Goal: Task Accomplishment & Management: Complete application form

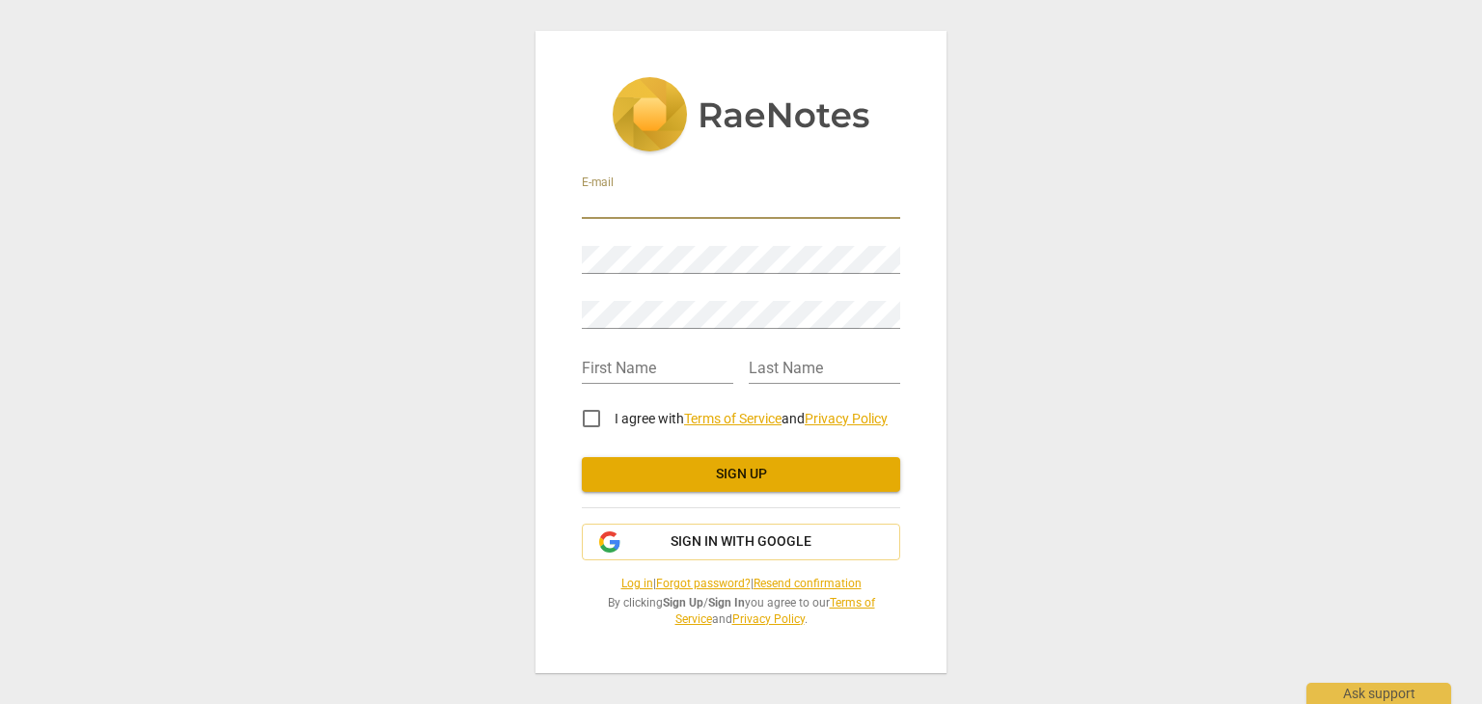
click at [629, 202] on input "email" at bounding box center [741, 205] width 318 height 28
type input "adaora.ayoade1@gmail.com"
type input "Old"
type input "Oak"
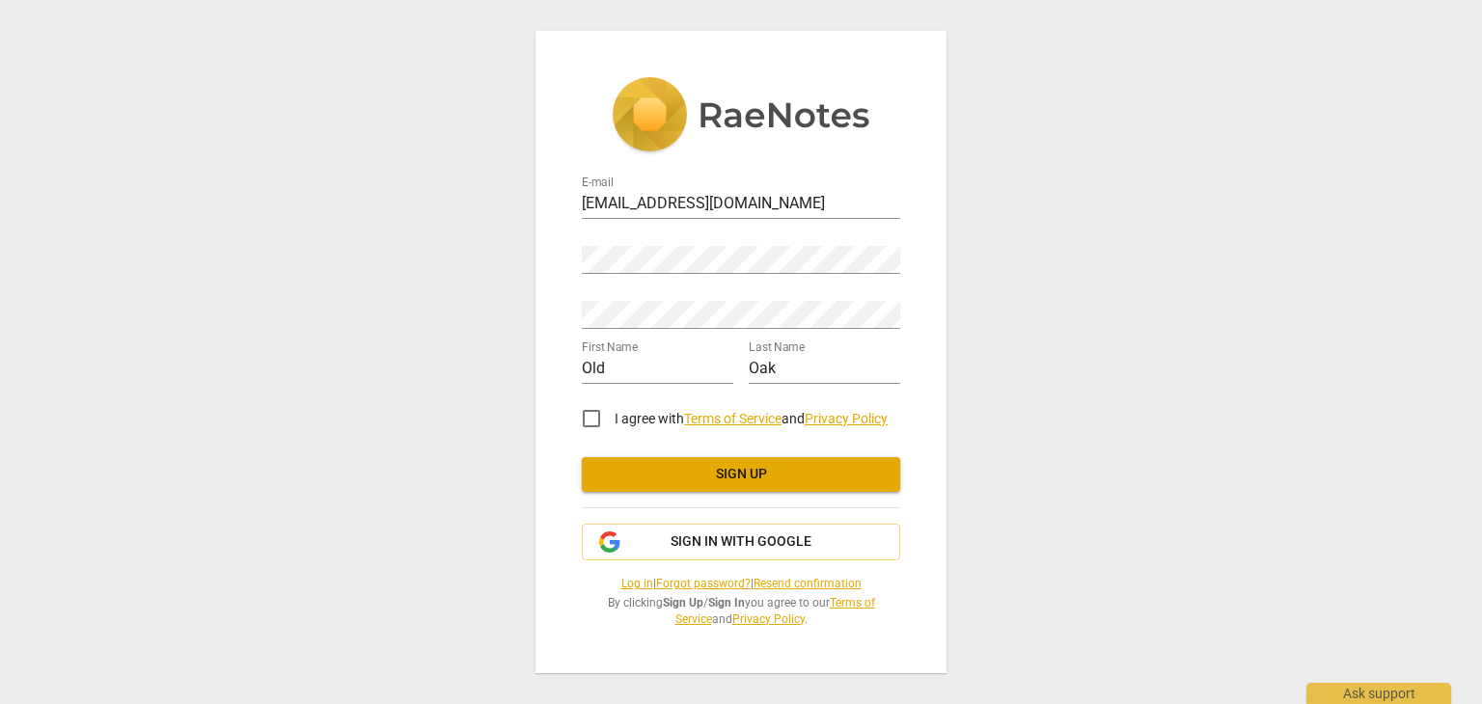
drag, startPoint x: 736, startPoint y: 468, endPoint x: 738, endPoint y: 434, distance: 33.8
click at [738, 434] on div "E-mail adaora.ayoade1@gmail.com Password Retype Password First Name Old Last Na…" at bounding box center [741, 397] width 318 height 459
click at [721, 538] on span "Sign in with Google" at bounding box center [741, 542] width 141 height 19
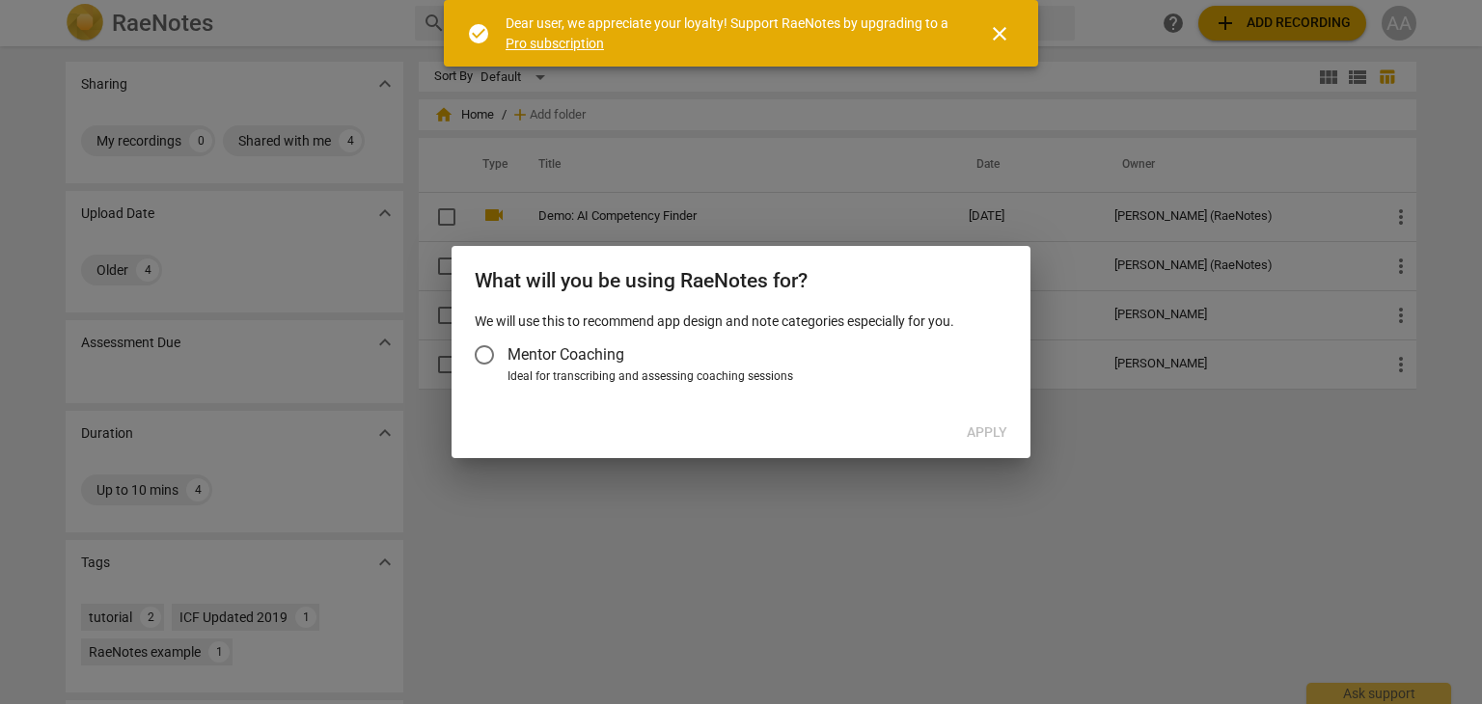
click at [494, 352] on input "Mentor Coaching" at bounding box center [484, 355] width 46 height 46
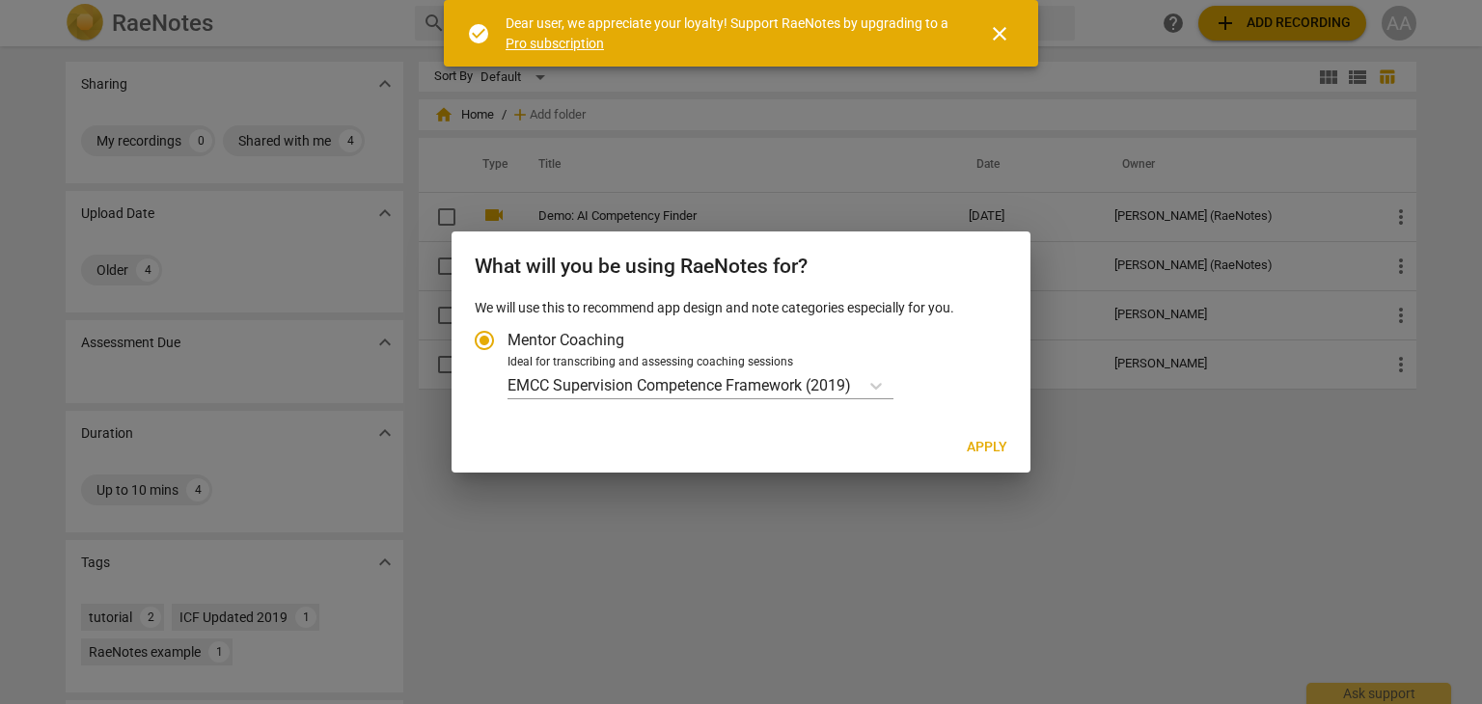
click at [1004, 32] on span "close" at bounding box center [999, 33] width 23 height 23
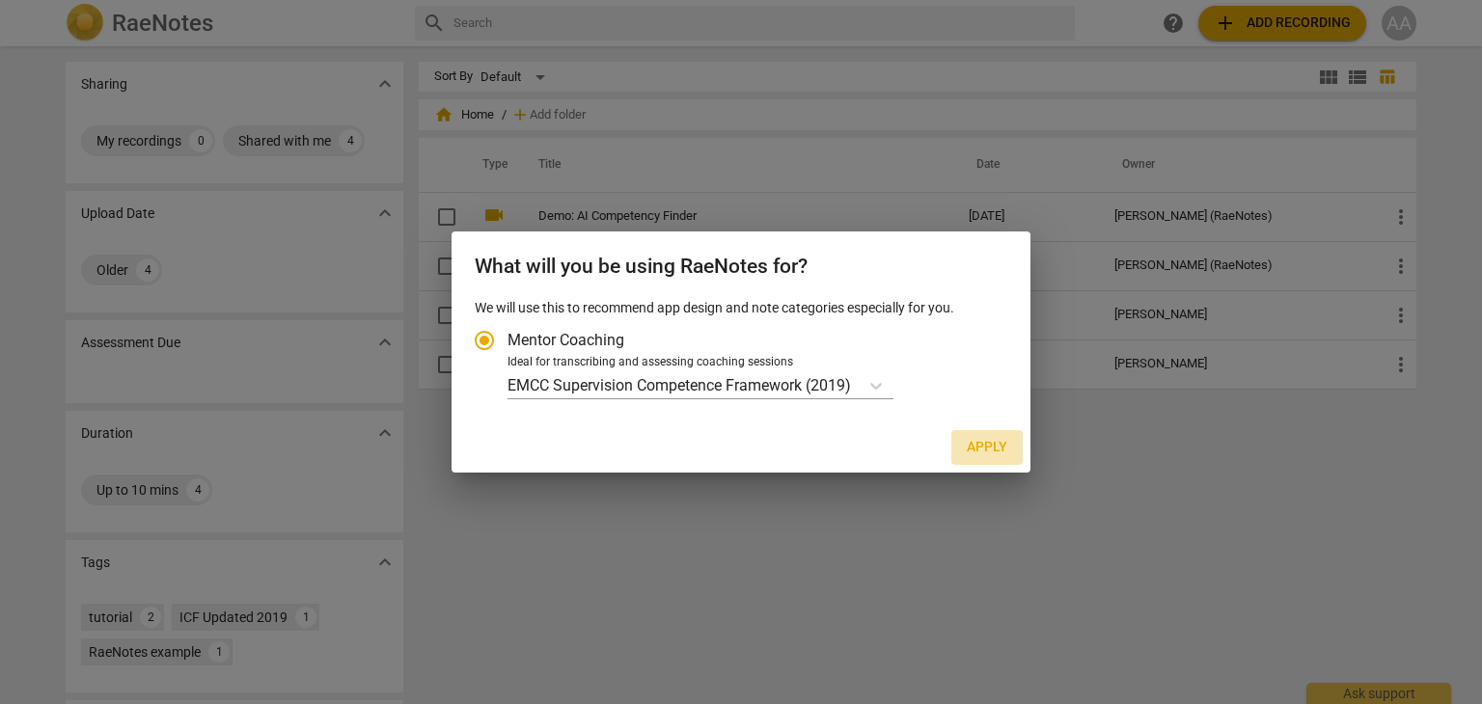
click at [976, 440] on span "Apply" at bounding box center [987, 447] width 41 height 19
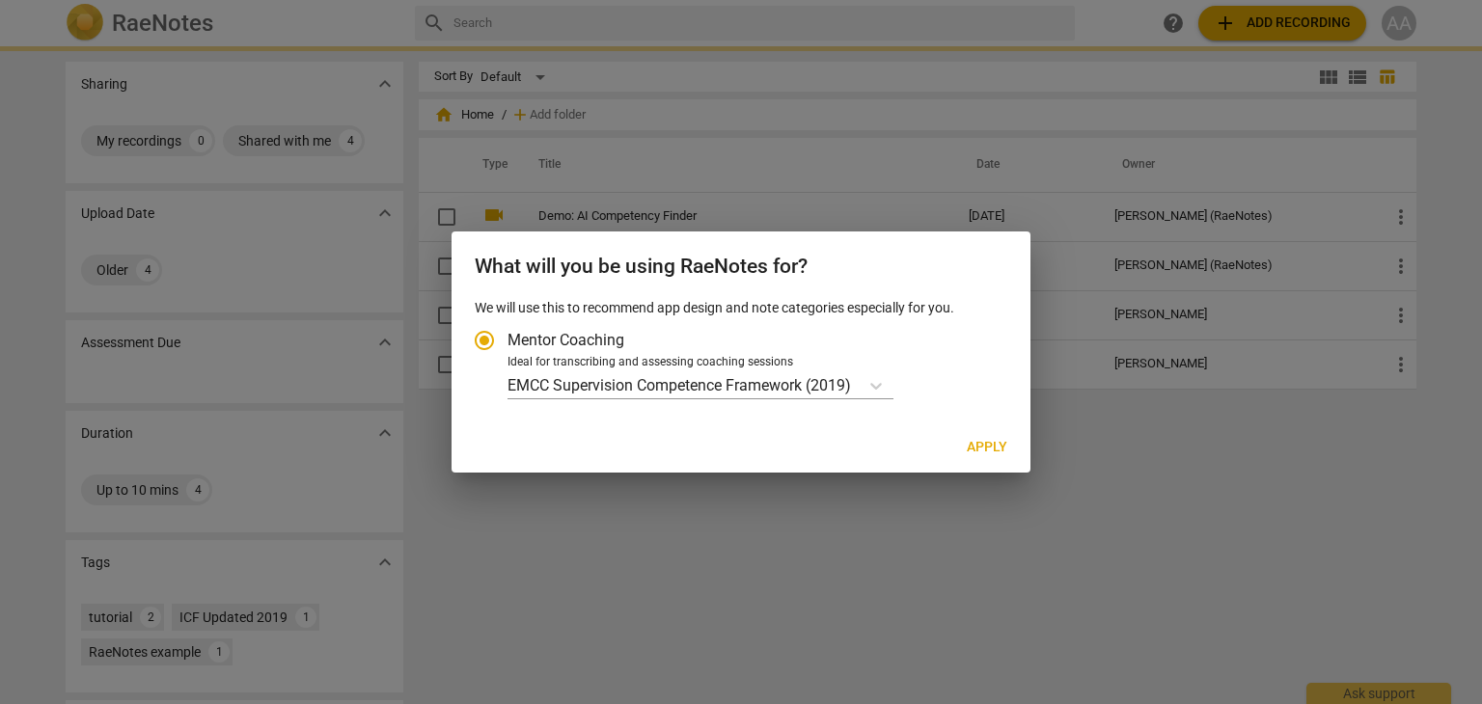
radio input "false"
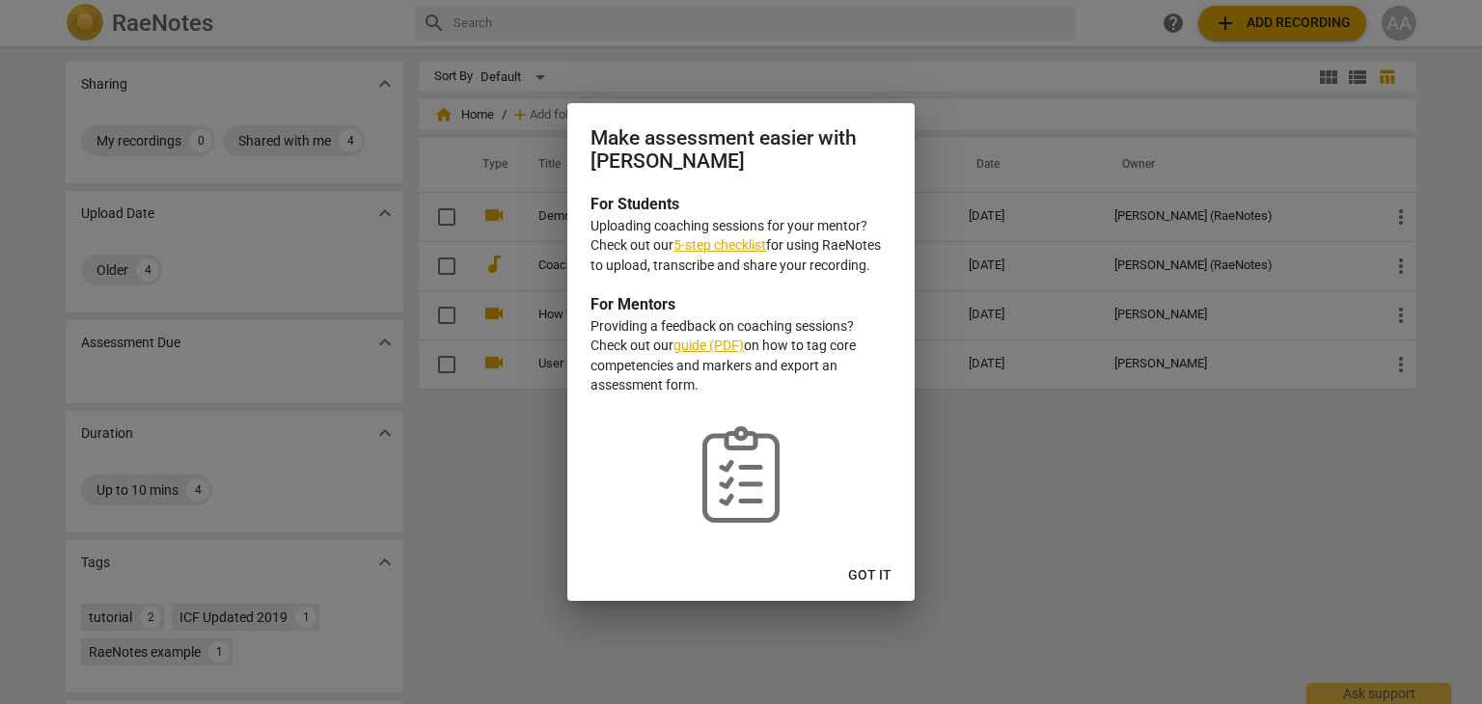
click at [730, 248] on link "5-step checklist" at bounding box center [720, 244] width 93 height 15
click at [866, 575] on span "Got it" at bounding box center [869, 575] width 43 height 19
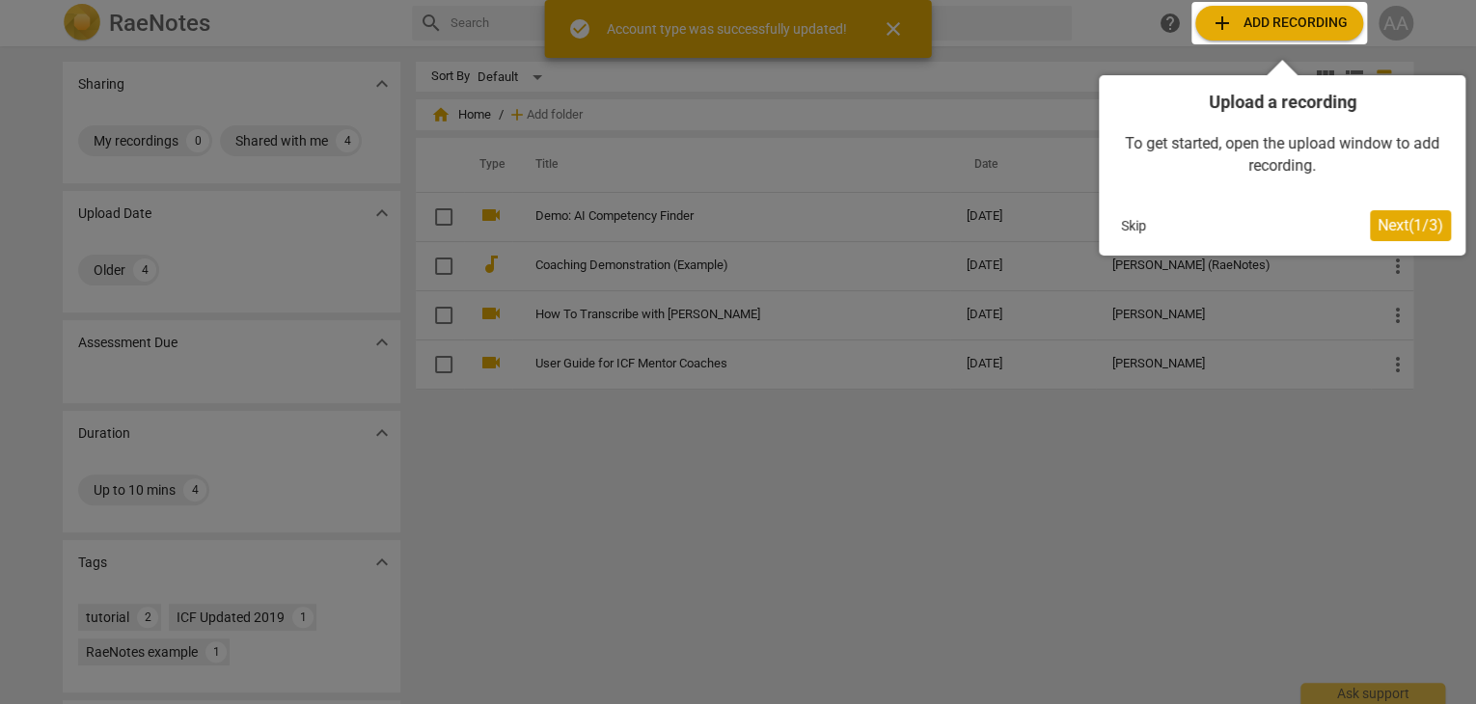
click at [904, 32] on div at bounding box center [738, 352] width 1476 height 704
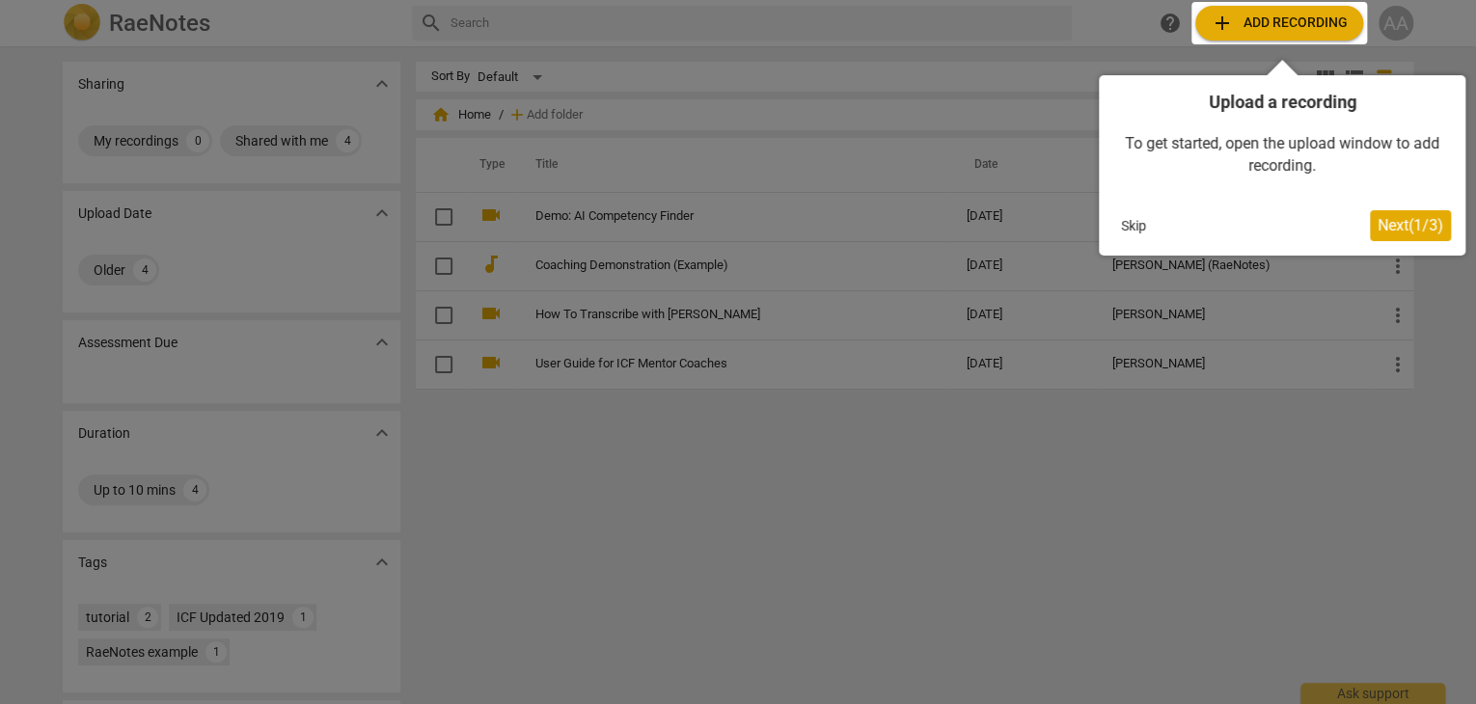
click at [1116, 530] on div at bounding box center [738, 352] width 1476 height 704
click at [1393, 225] on span "Next ( 1 / 3 )" at bounding box center [1411, 225] width 66 height 18
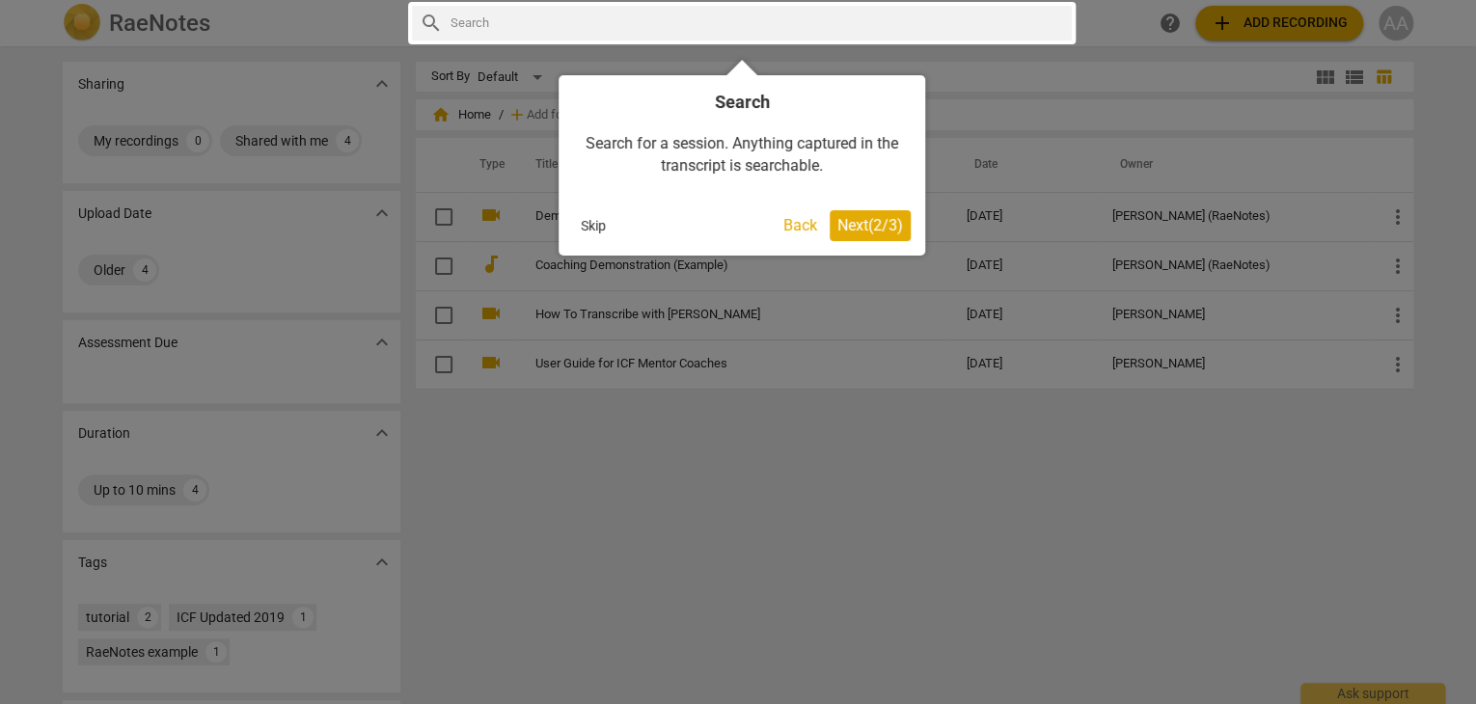
click at [847, 232] on span "Next ( 2 / 3 )" at bounding box center [871, 225] width 66 height 18
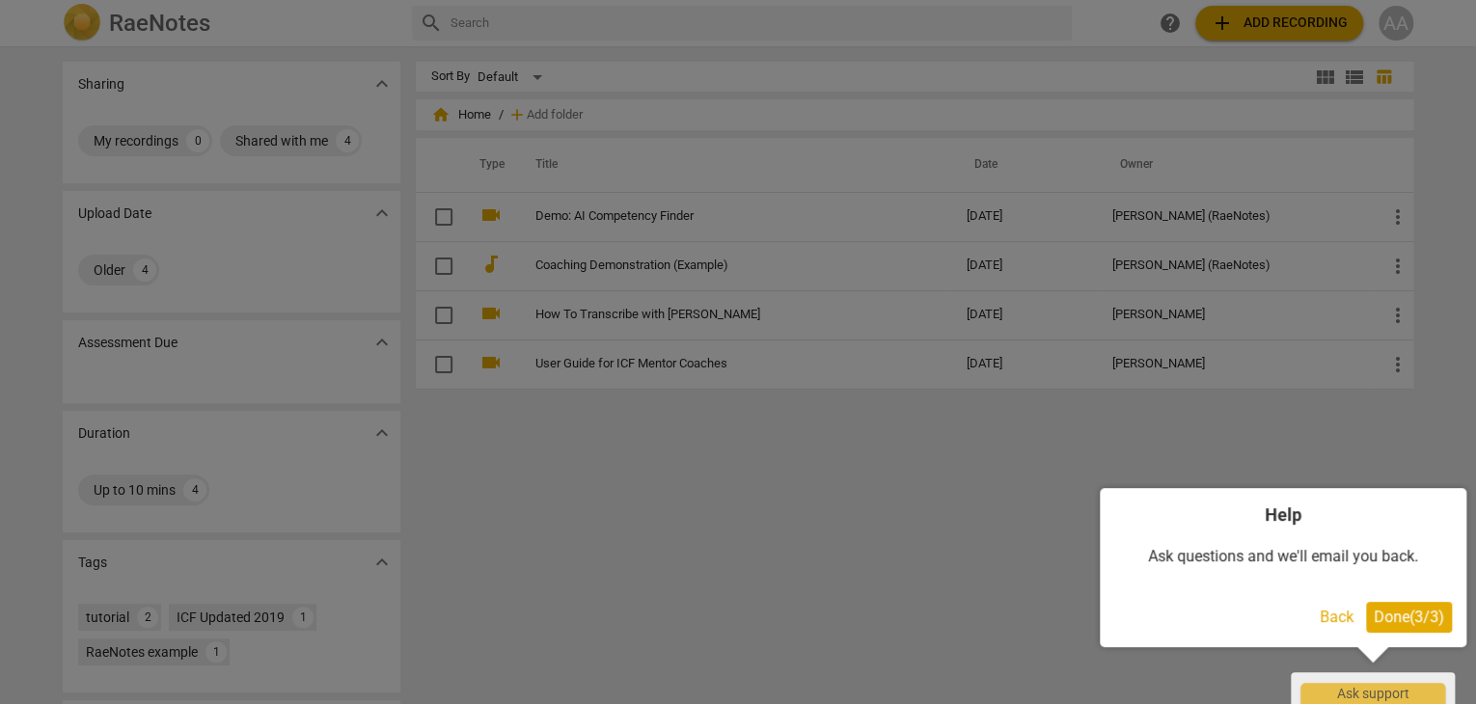
click at [1400, 618] on span "Done ( 3 / 3 )" at bounding box center [1409, 617] width 70 height 18
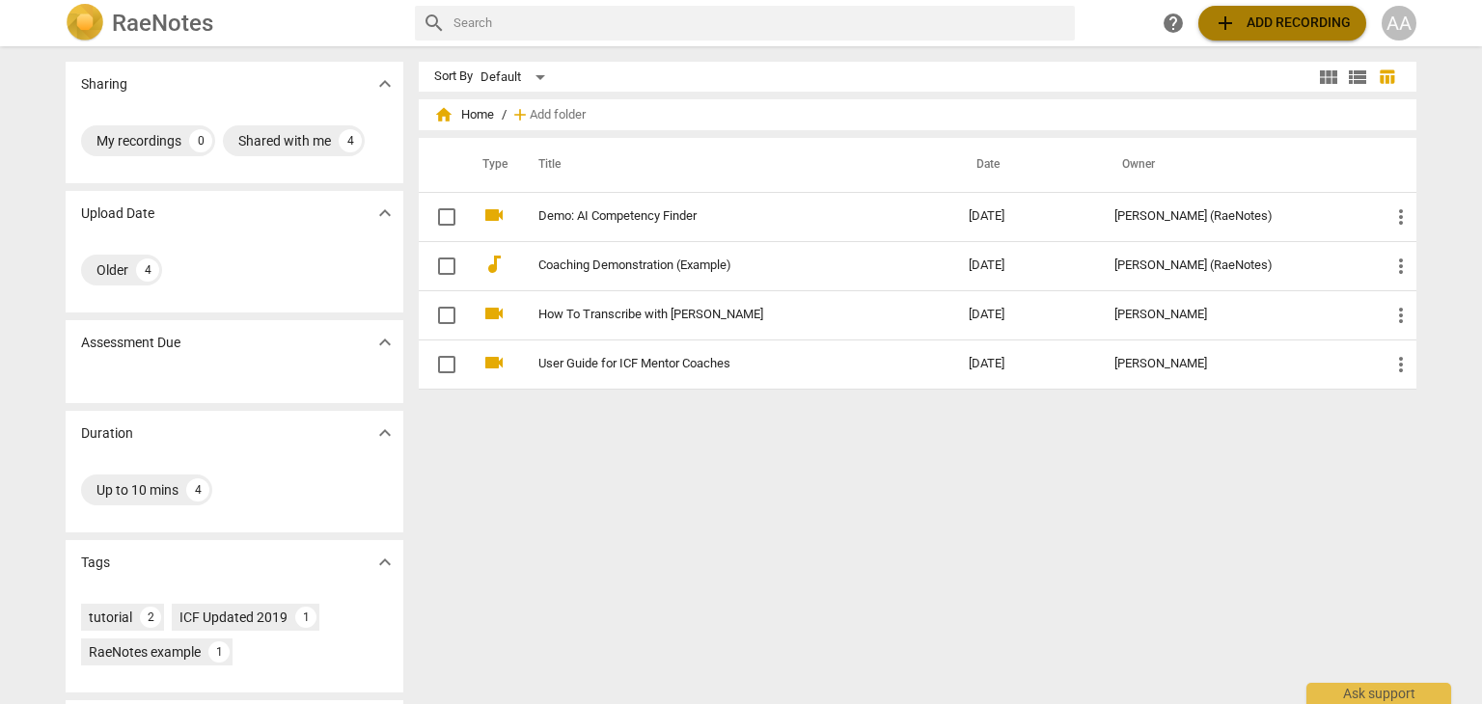
click at [1284, 26] on span "add Add recording" at bounding box center [1282, 23] width 137 height 23
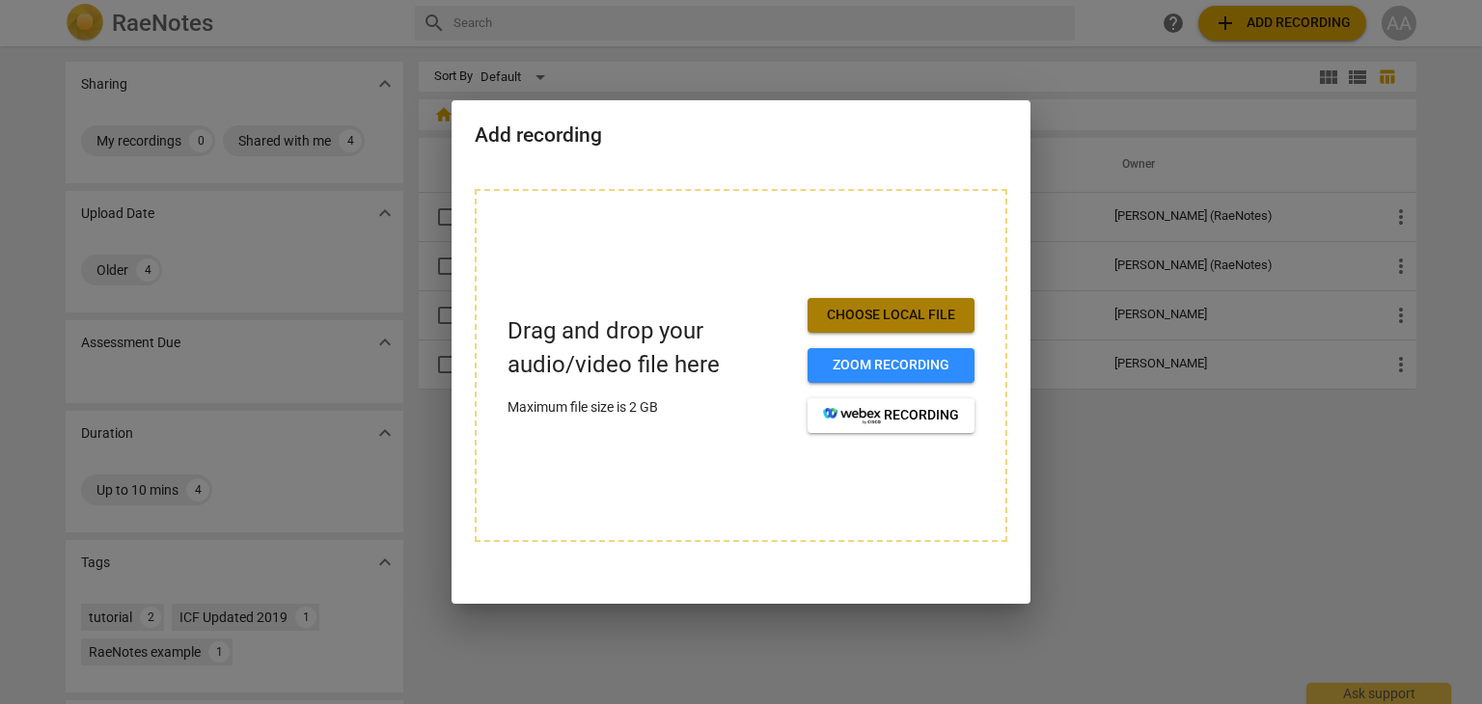
click at [878, 319] on span "Choose local file" at bounding box center [891, 315] width 136 height 19
click at [1191, 488] on div at bounding box center [741, 352] width 1482 height 704
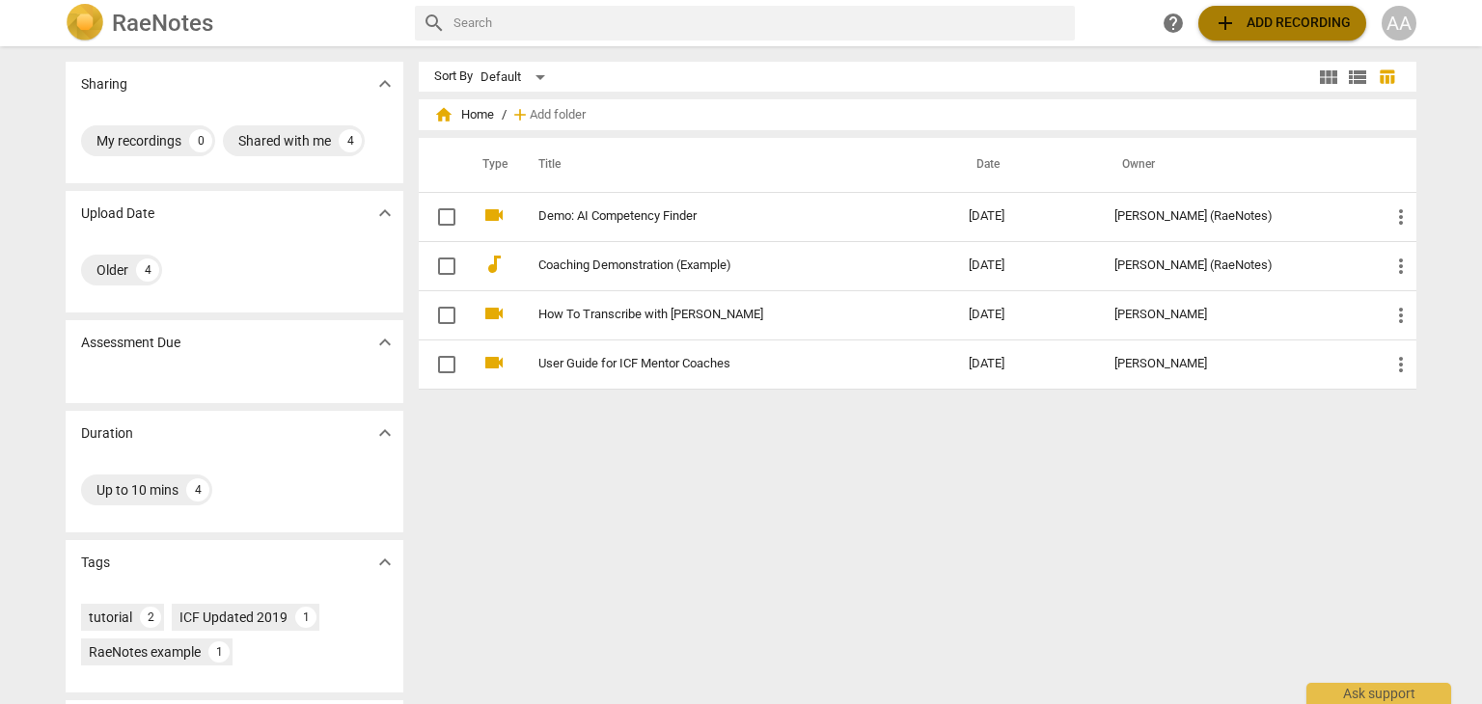
click at [1294, 20] on span "add Add recording" at bounding box center [1282, 23] width 137 height 23
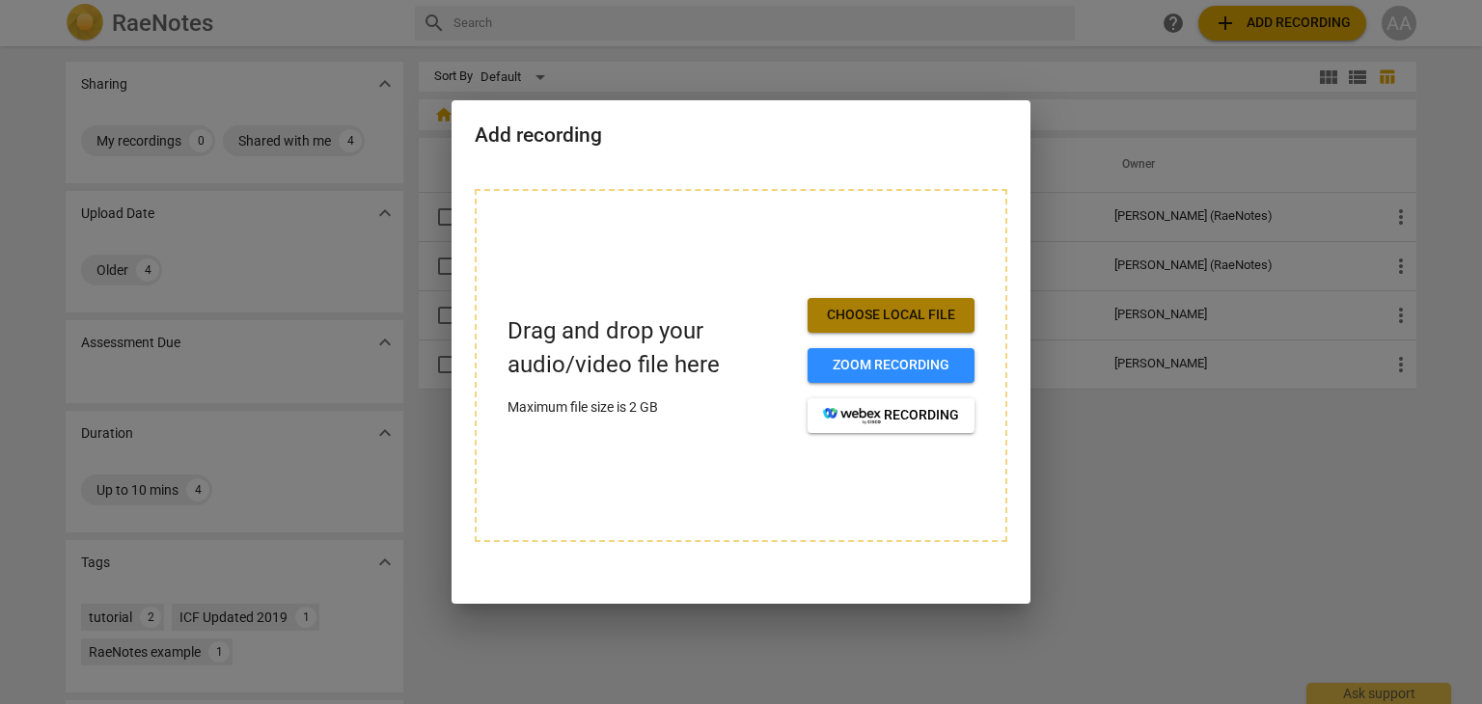
click at [872, 316] on span "Choose local file" at bounding box center [891, 315] width 136 height 19
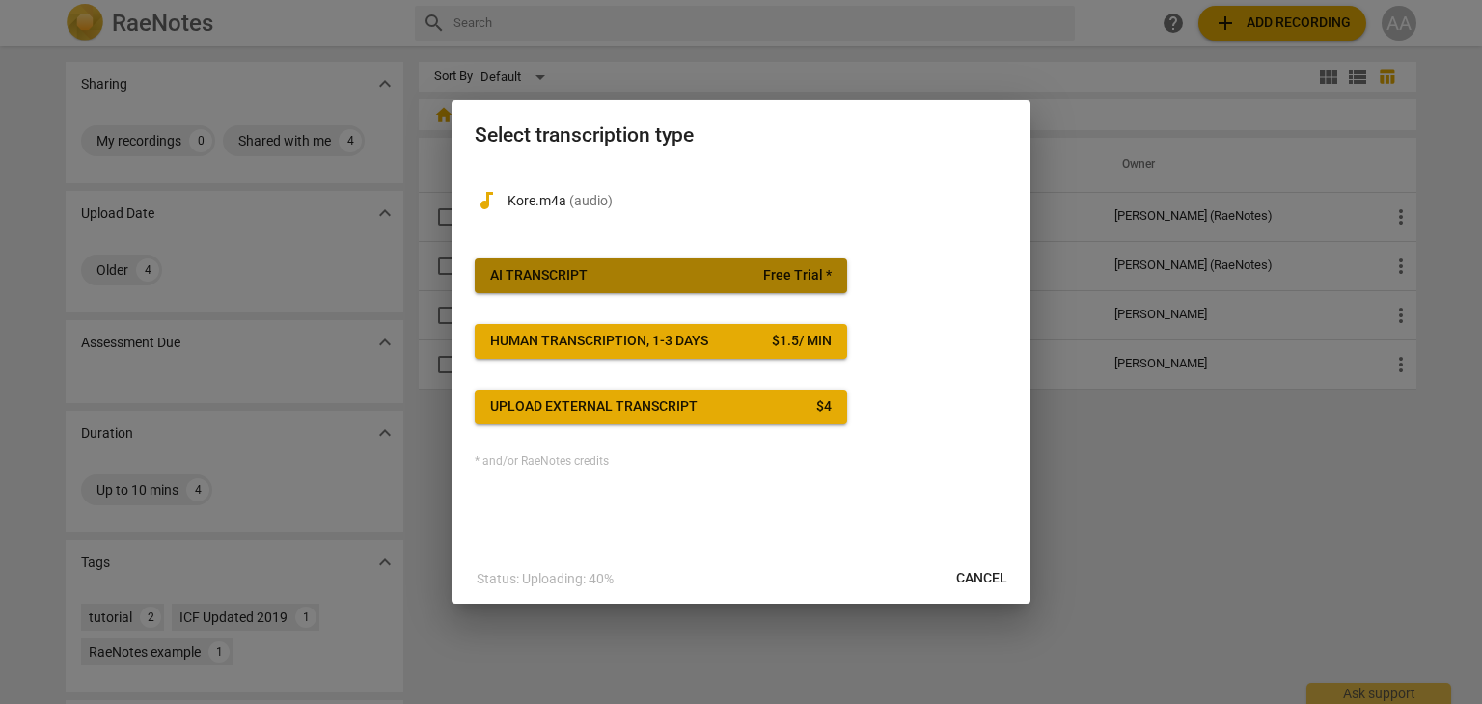
click at [545, 273] on div "AI Transcript" at bounding box center [538, 275] width 97 height 19
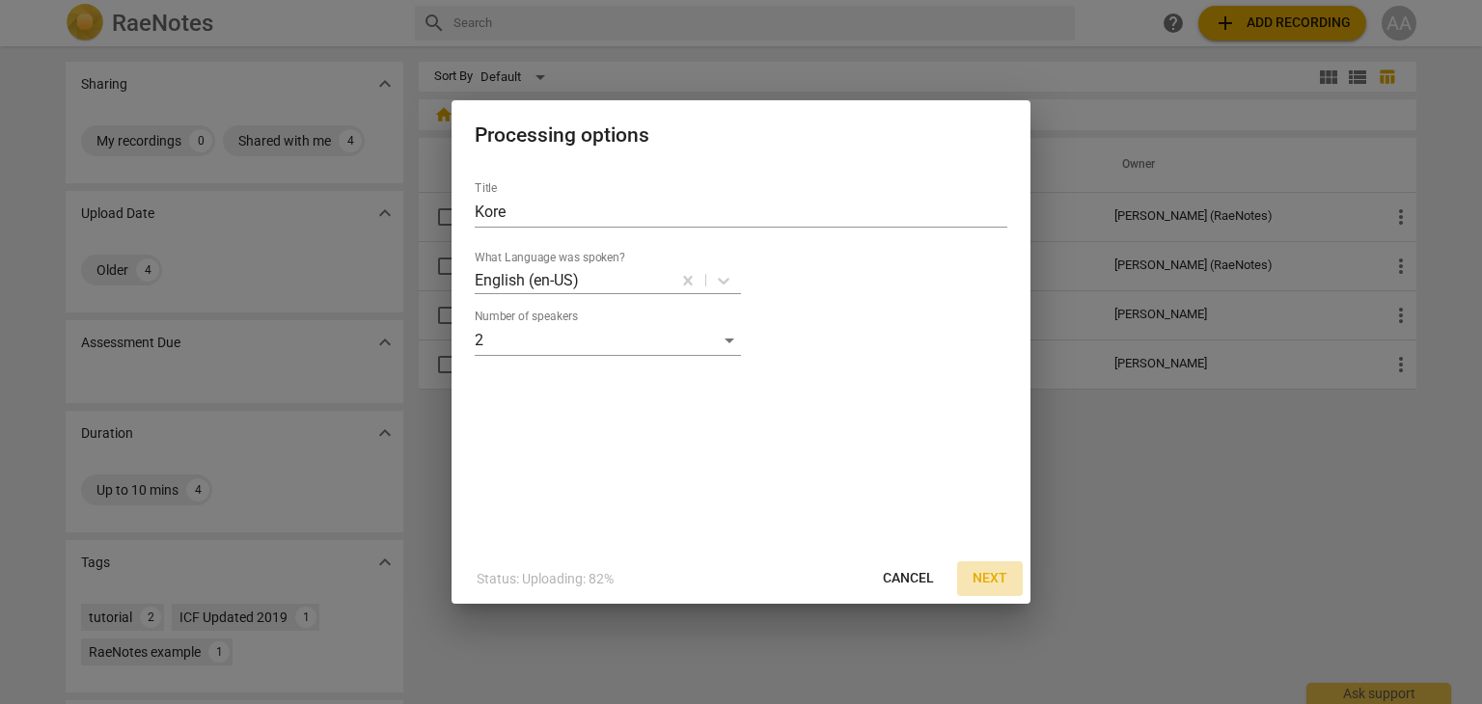
click at [993, 580] on span "Next" at bounding box center [990, 578] width 35 height 19
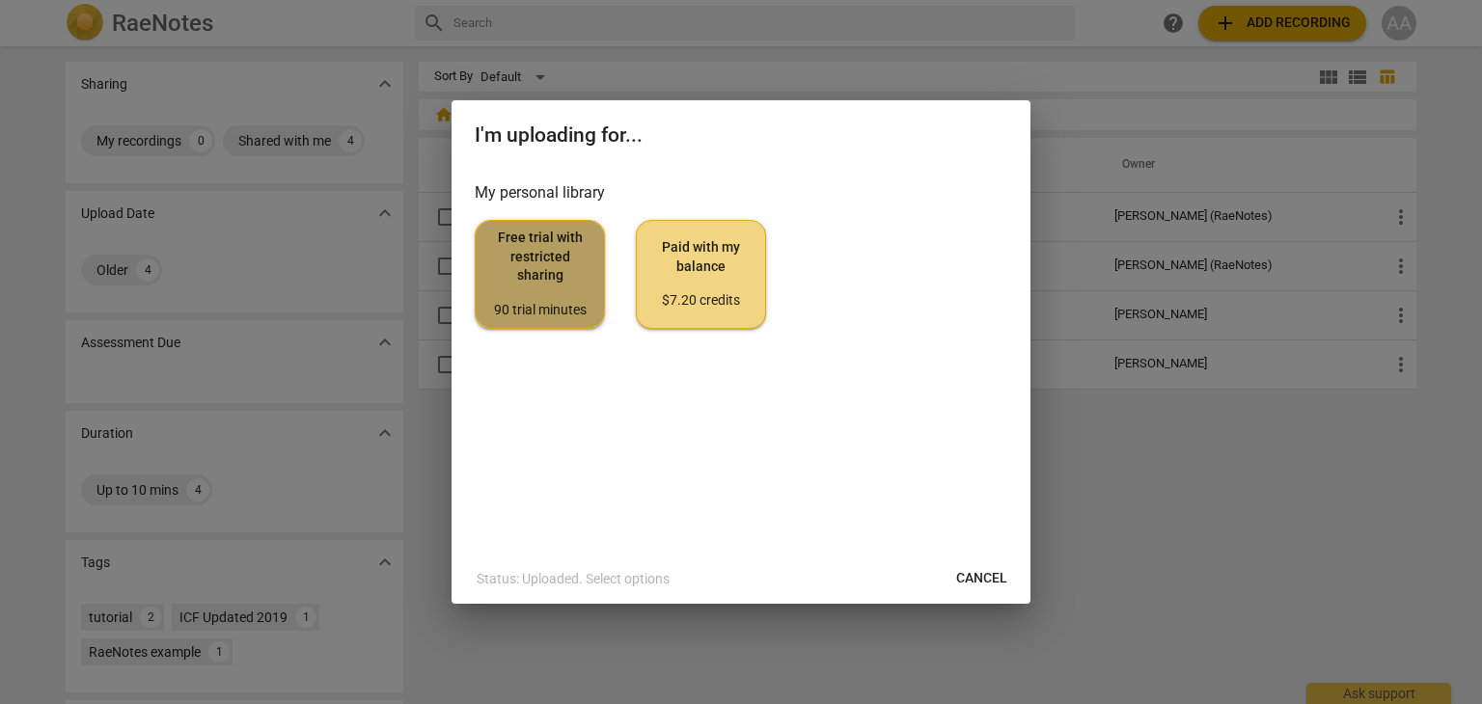
click at [544, 249] on span "Free trial with restricted sharing 90 trial minutes" at bounding box center [539, 274] width 97 height 91
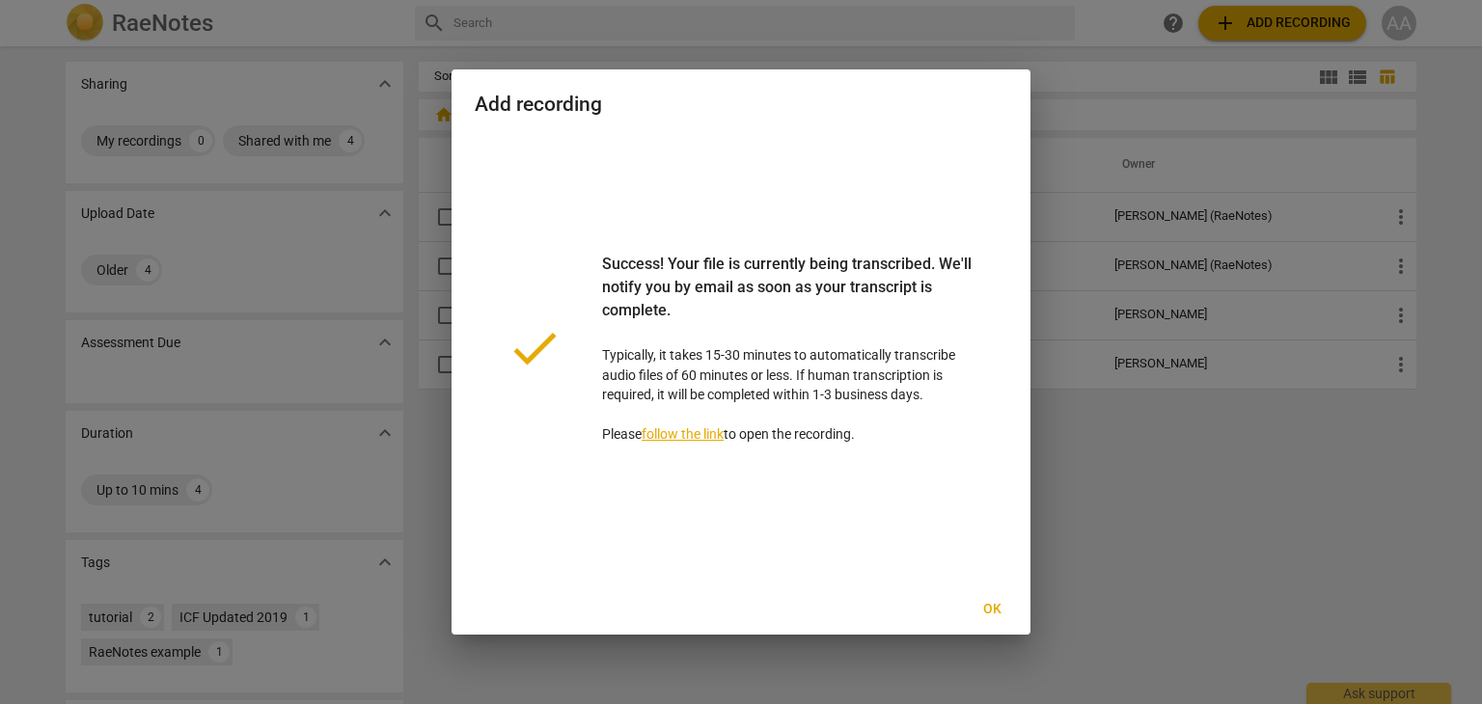
click at [681, 433] on link "follow the link" at bounding box center [683, 434] width 82 height 15
